Goal: Task Accomplishment & Management: Manage account settings

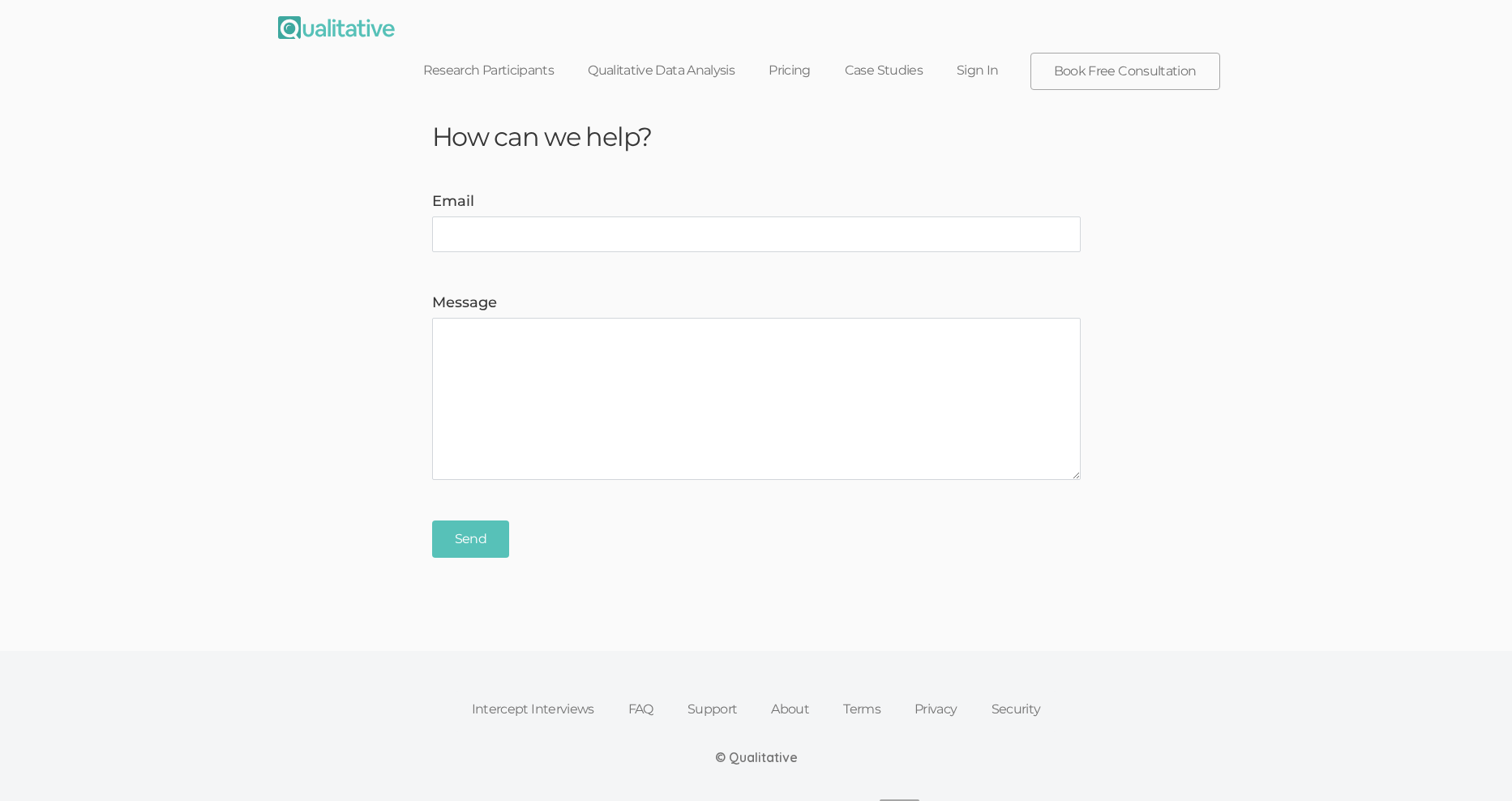
click at [780, 216] on input "Email" at bounding box center [756, 234] width 648 height 36
type input "[EMAIL_ADDRESS][DOMAIN_NAME]"
click at [996, 52] on link "Sign In" at bounding box center [977, 70] width 76 height 36
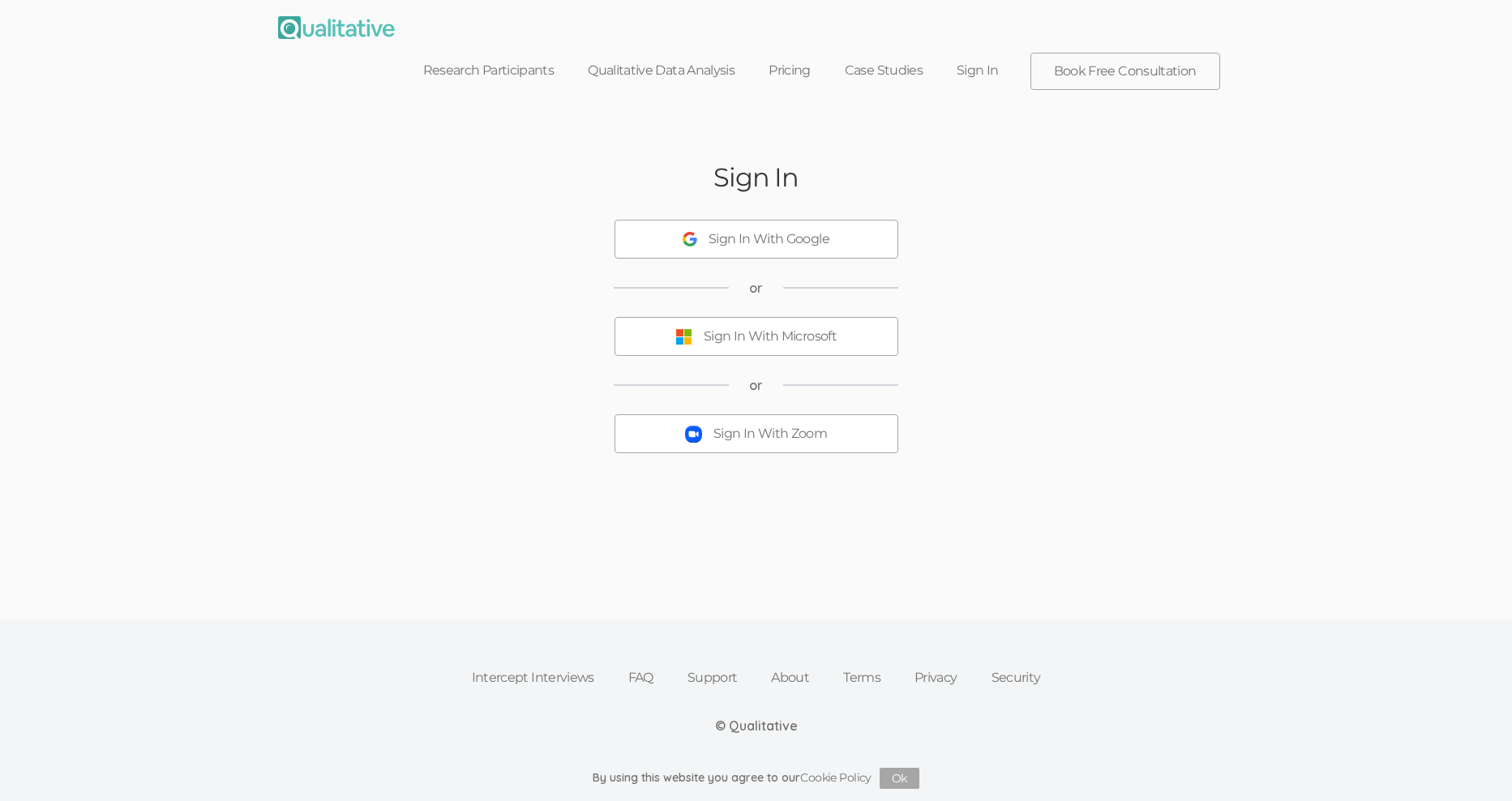
click at [775, 425] on div "Sign In With Zoom" at bounding box center [770, 435] width 113 height 19
click at [789, 425] on div "Sign In With Zoom" at bounding box center [770, 435] width 113 height 19
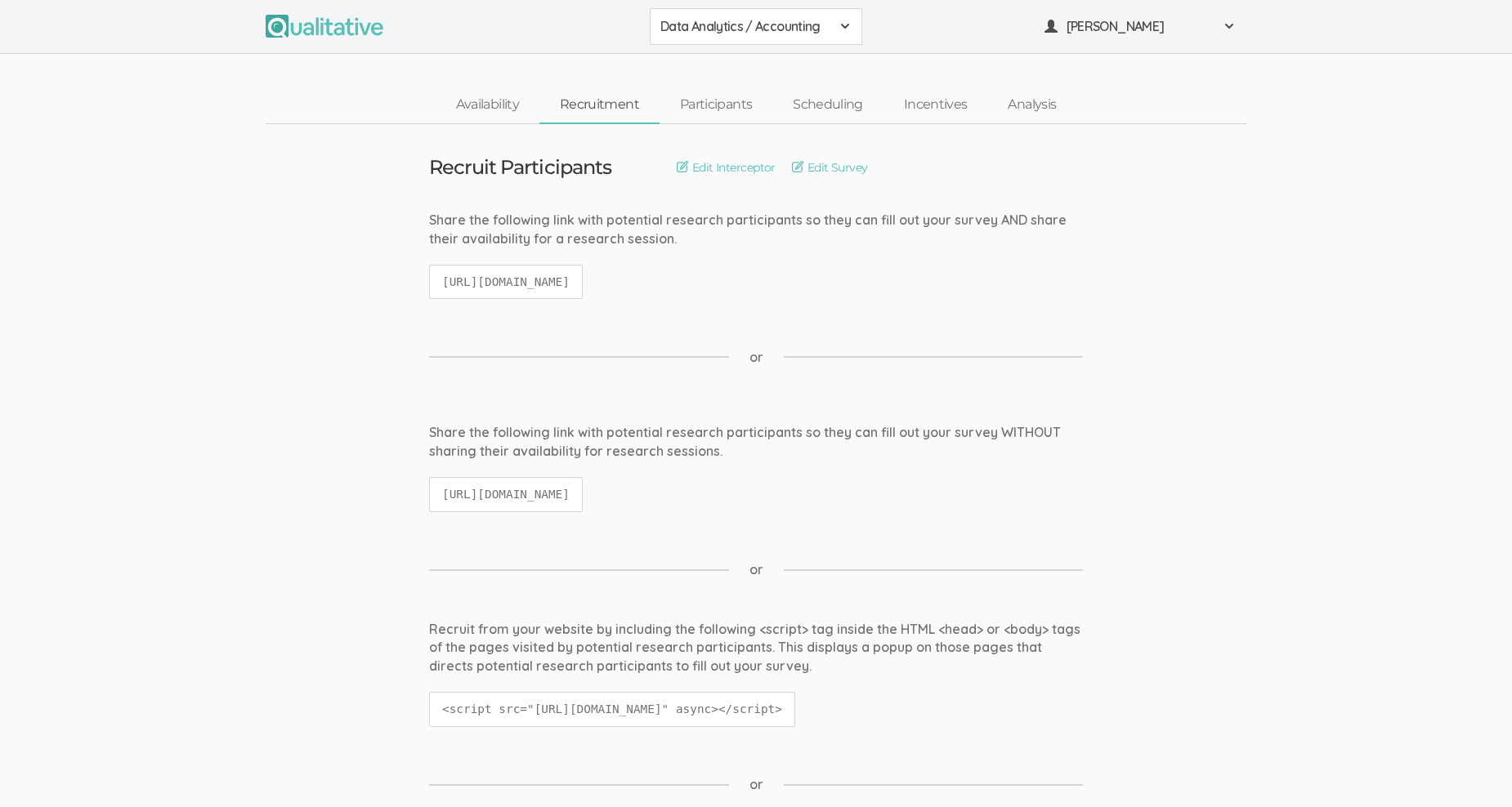
drag, startPoint x: 947, startPoint y: 126, endPoint x: 973, endPoint y: 146, distance: 32.8
click at [829, 20] on span "Data Analytics / Accounting" at bounding box center [745, 26] width 170 height 19
click at [805, 102] on span "Data Analytics / Sr Management" at bounding box center [756, 101] width 192 height 19
click at [739, 102] on link "Participants" at bounding box center [715, 105] width 112 height 35
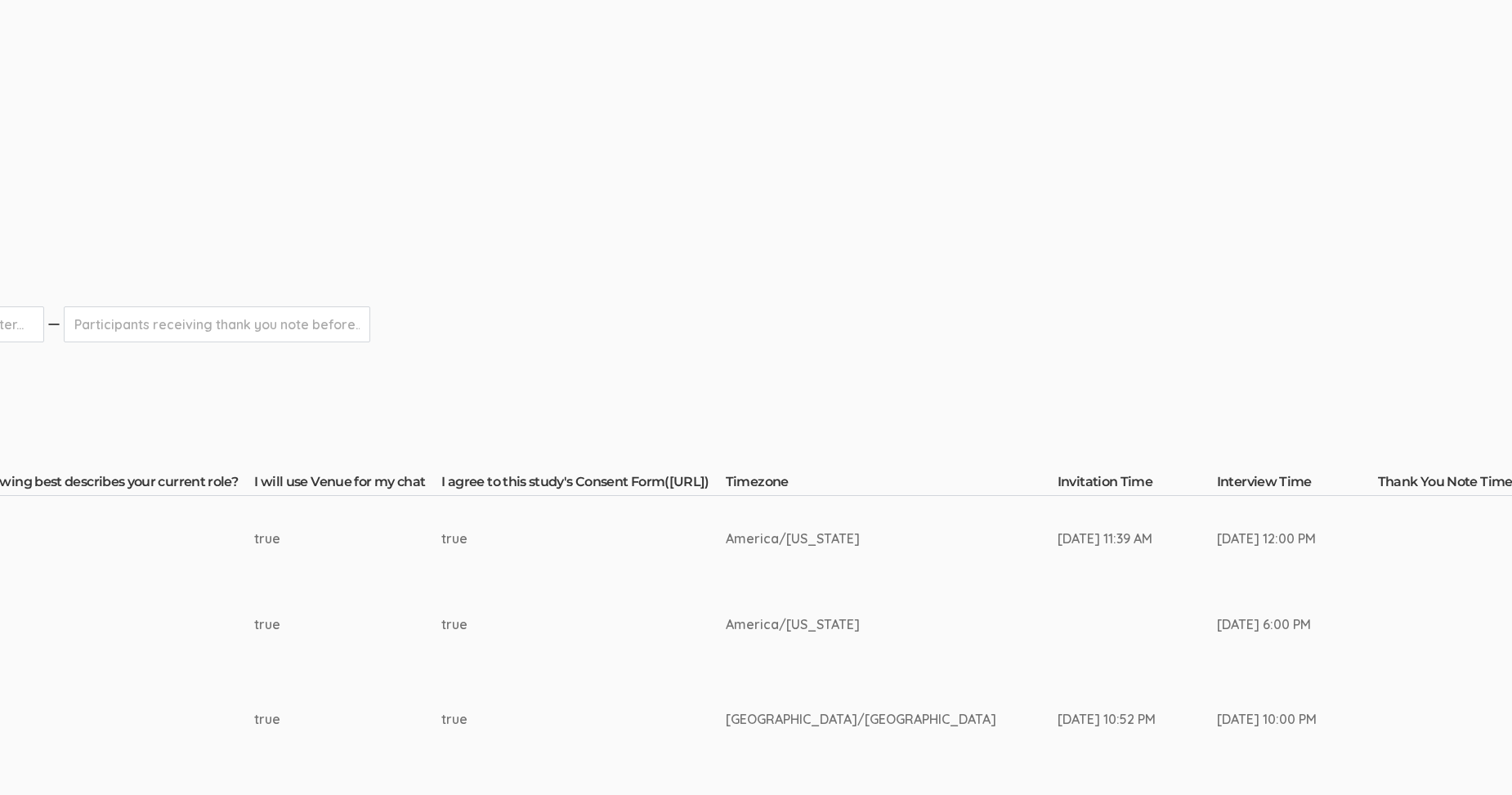
scroll to position [0, 1656]
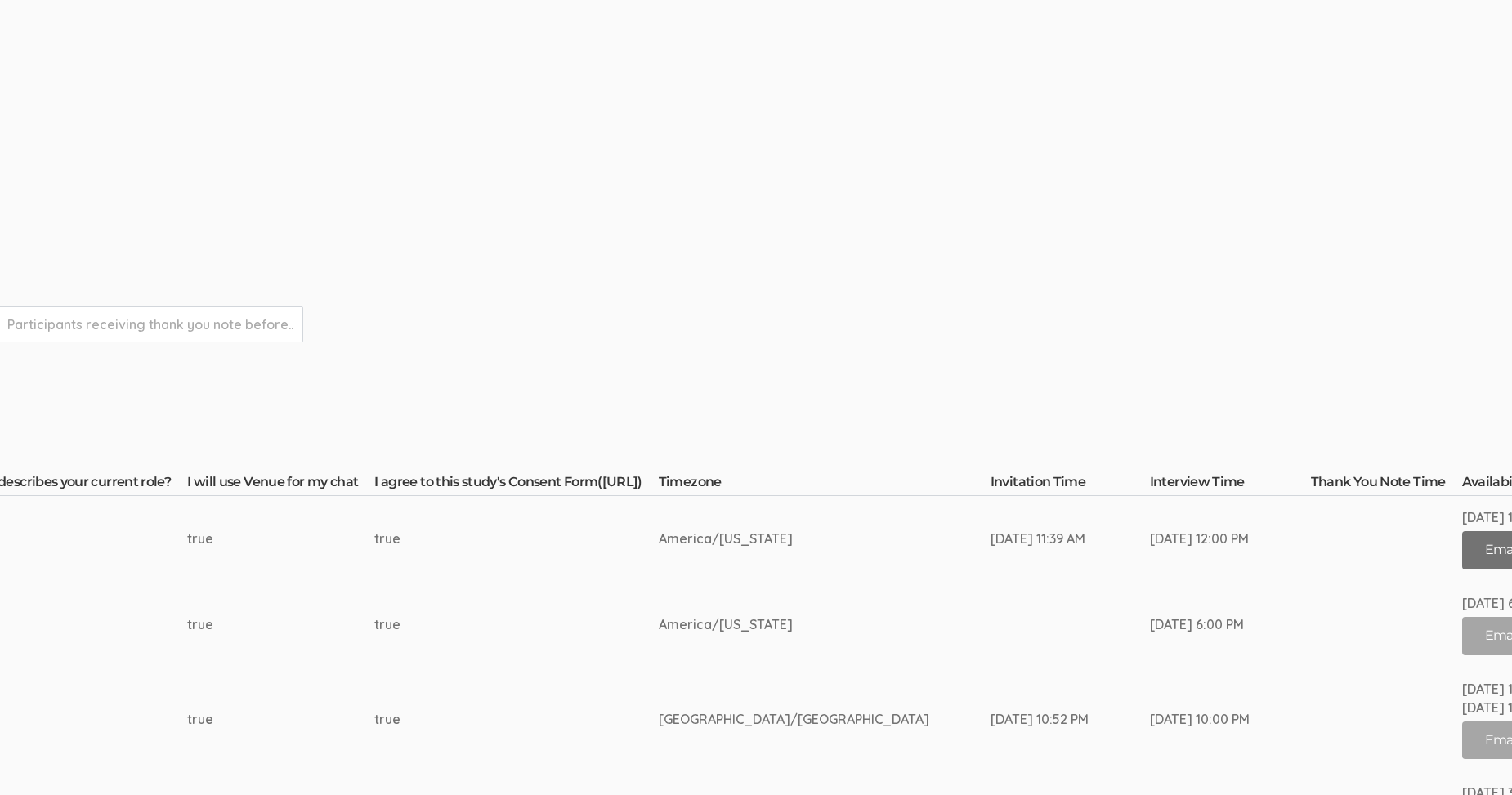
drag, startPoint x: 1358, startPoint y: 546, endPoint x: 1358, endPoint y: 506, distance: 40.0
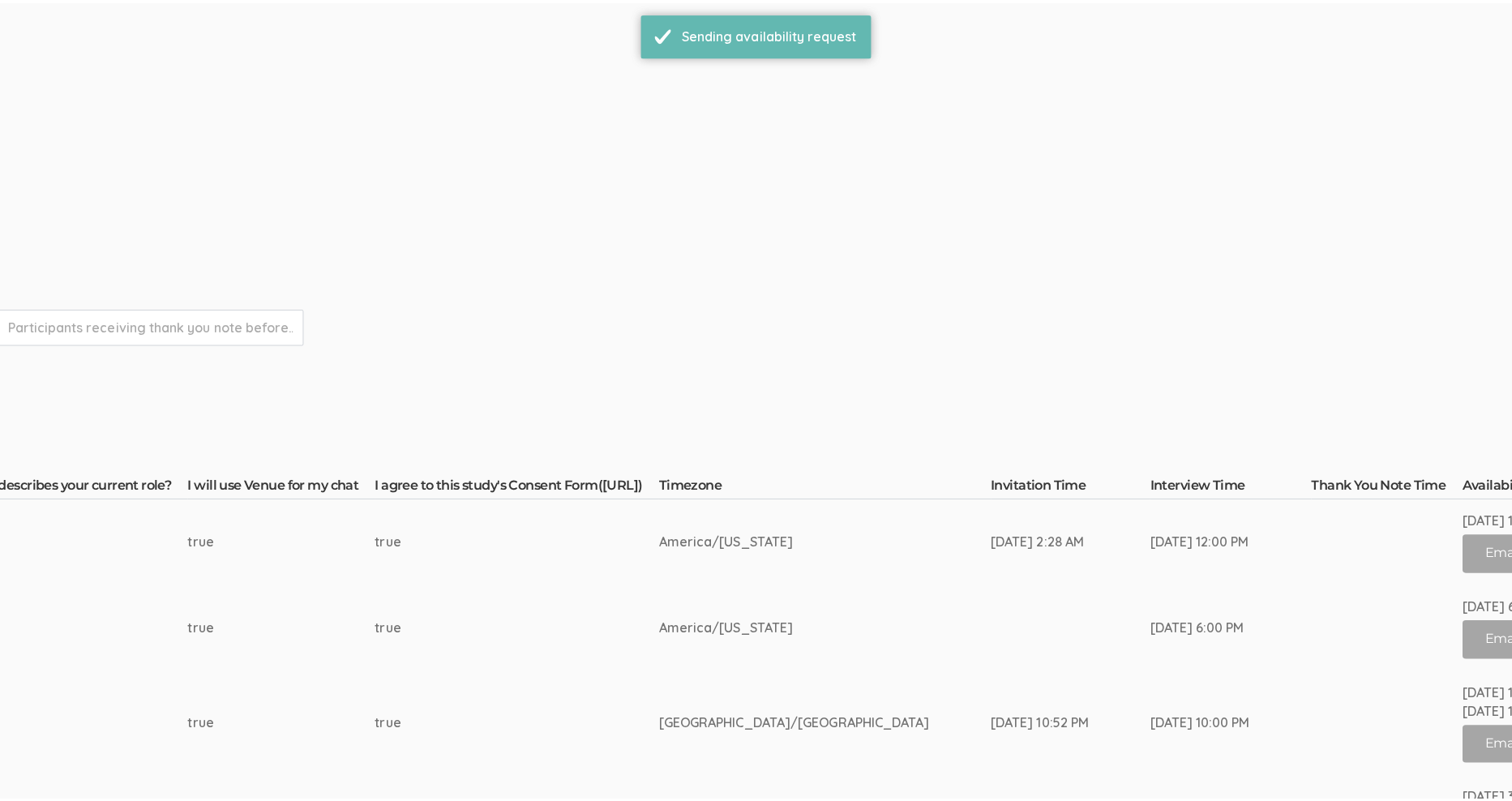
scroll to position [0, 0]
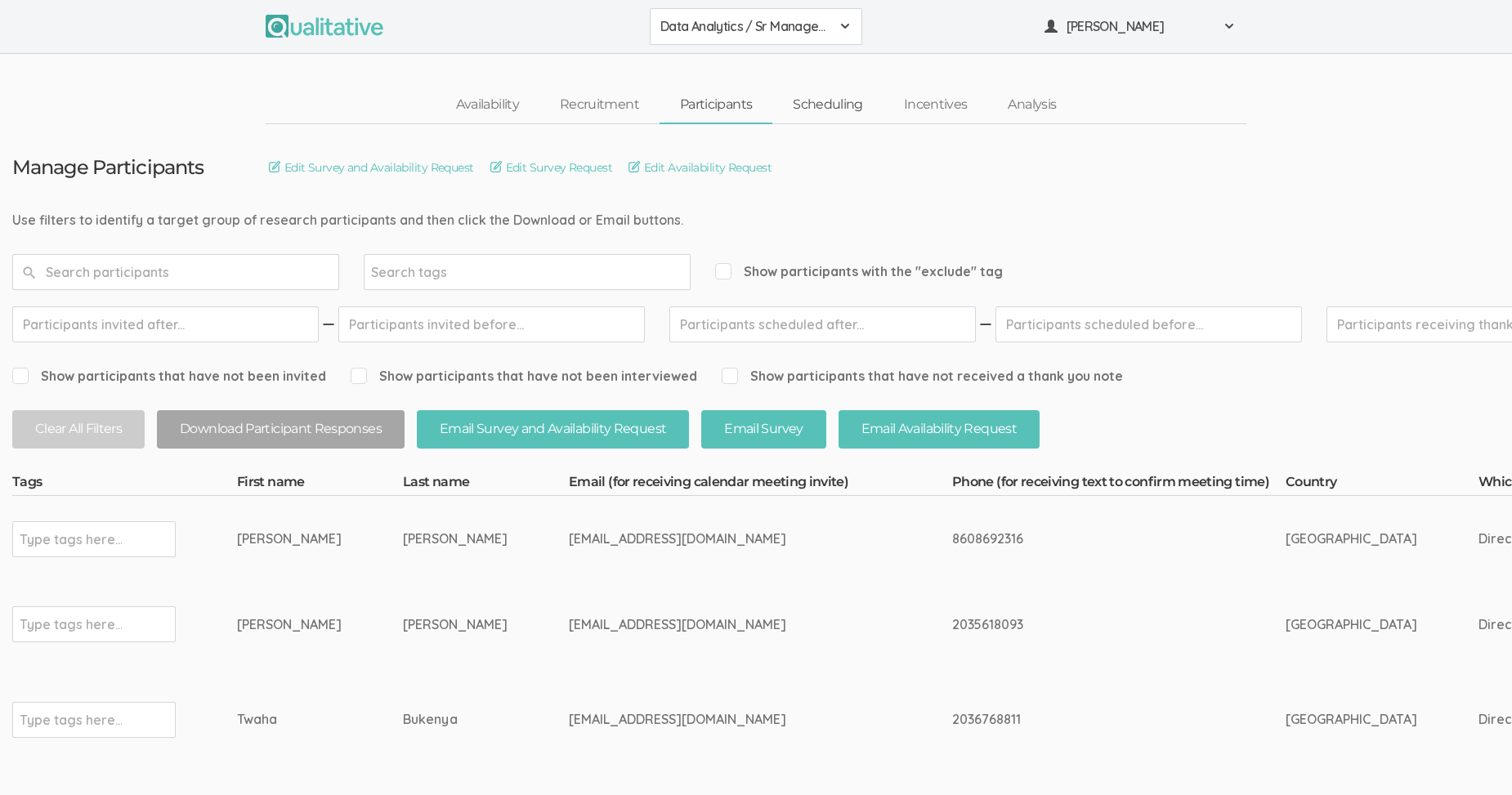
click at [846, 91] on link "Scheduling" at bounding box center [828, 105] width 111 height 35
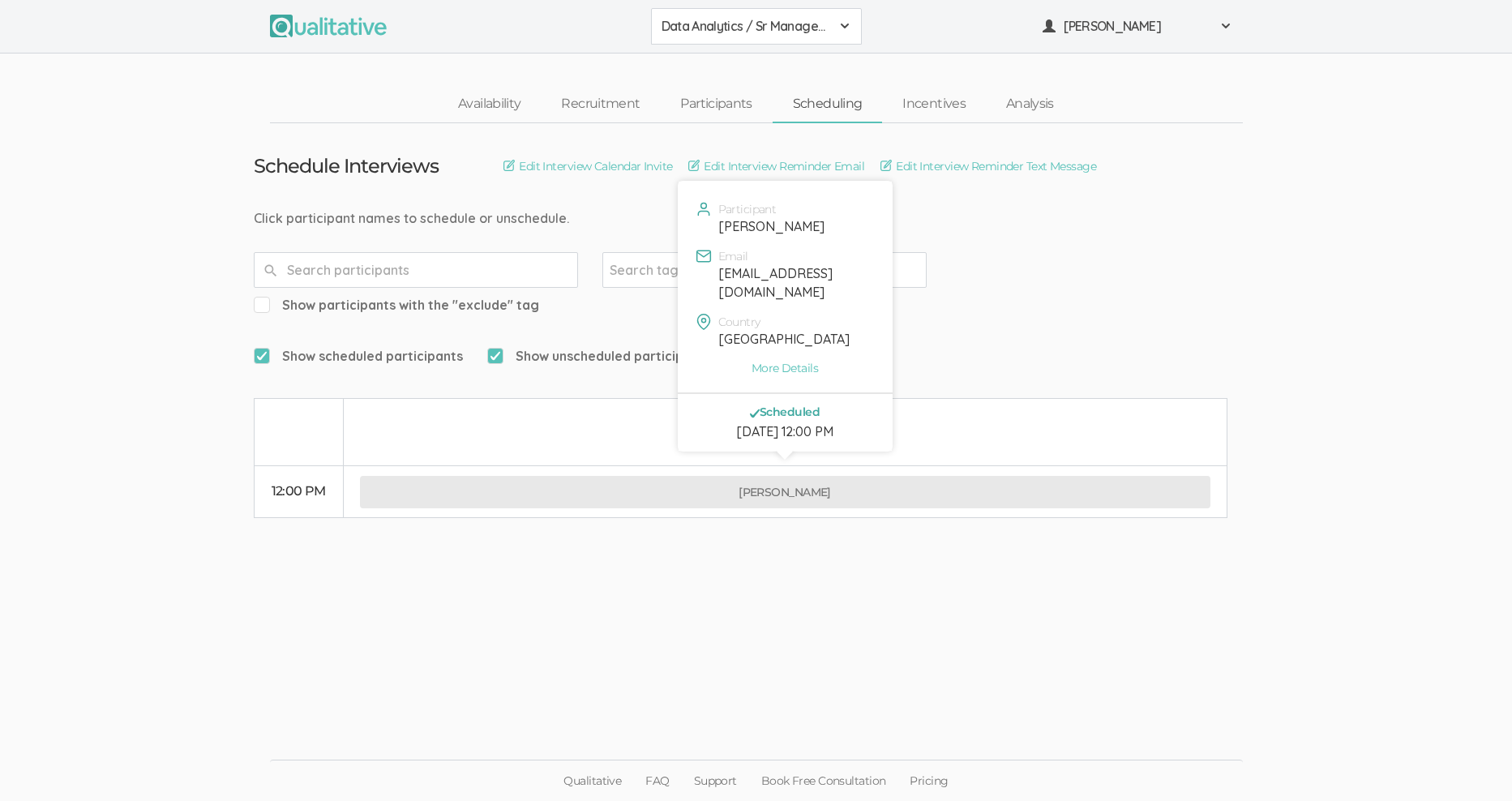
click at [803, 476] on button "[PERSON_NAME]" at bounding box center [785, 492] width 851 height 33
